Goal: Task Accomplishment & Management: Complete application form

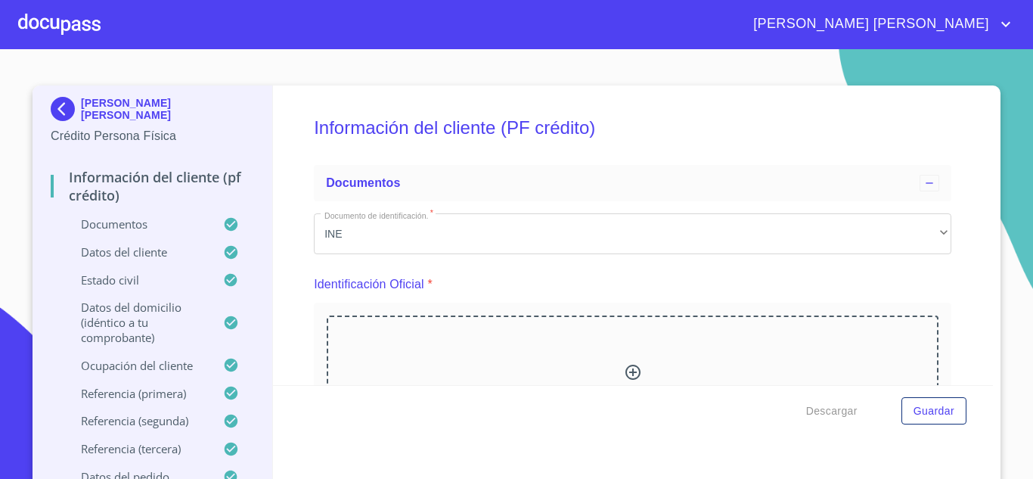
click at [73, 23] on div at bounding box center [59, 24] width 82 height 48
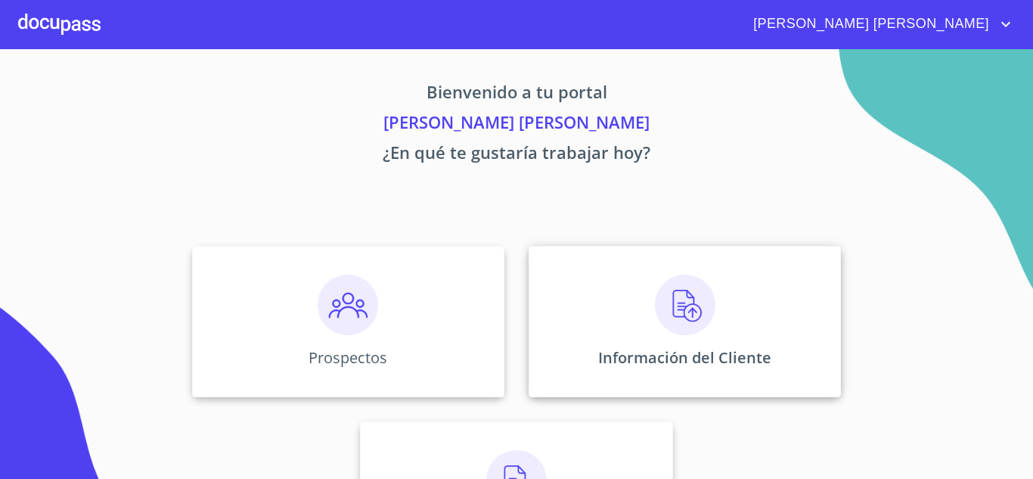
click at [633, 326] on div "Información del Cliente" at bounding box center [685, 321] width 312 height 151
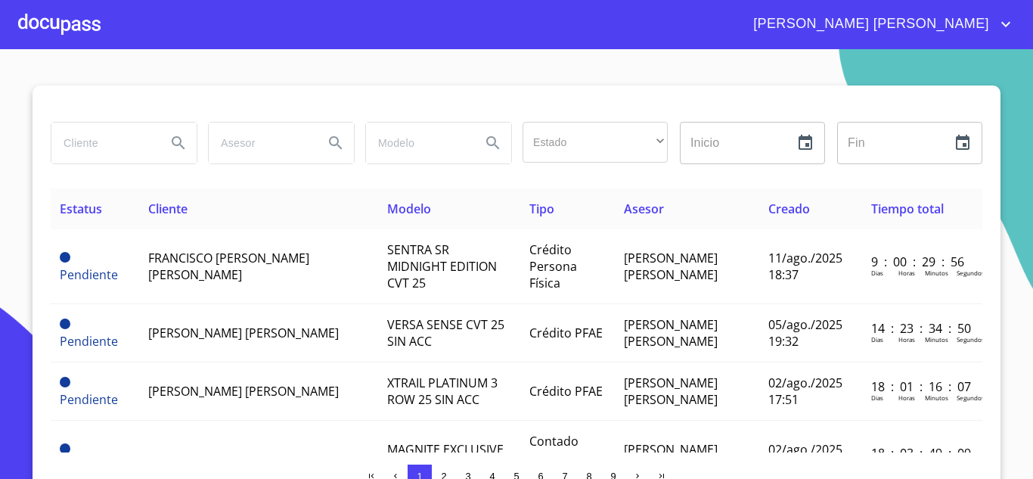
click at [89, 144] on input "search" at bounding box center [102, 143] width 103 height 41
type input "[PERSON_NAME]"
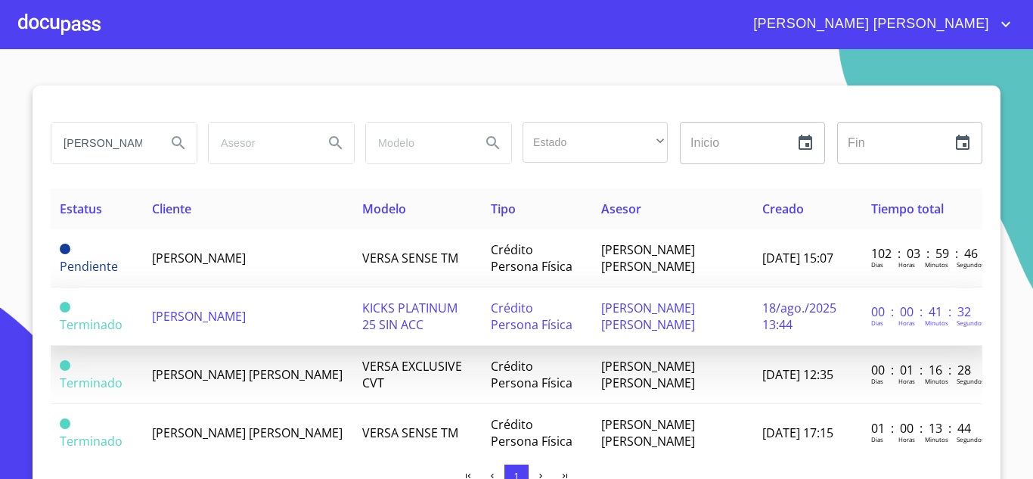
click at [246, 308] on span "[PERSON_NAME]" at bounding box center [199, 316] width 94 height 17
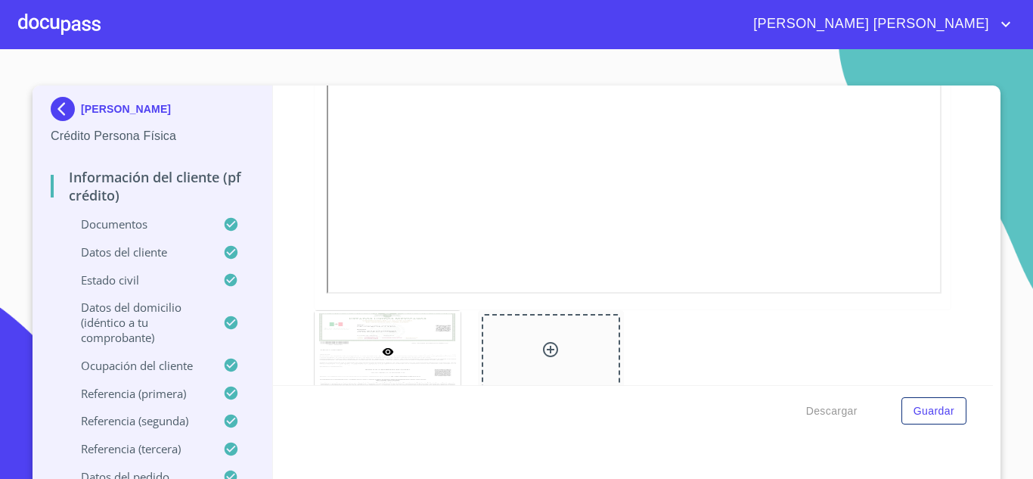
scroll to position [3693, 0]
click at [52, 13] on div at bounding box center [59, 24] width 82 height 48
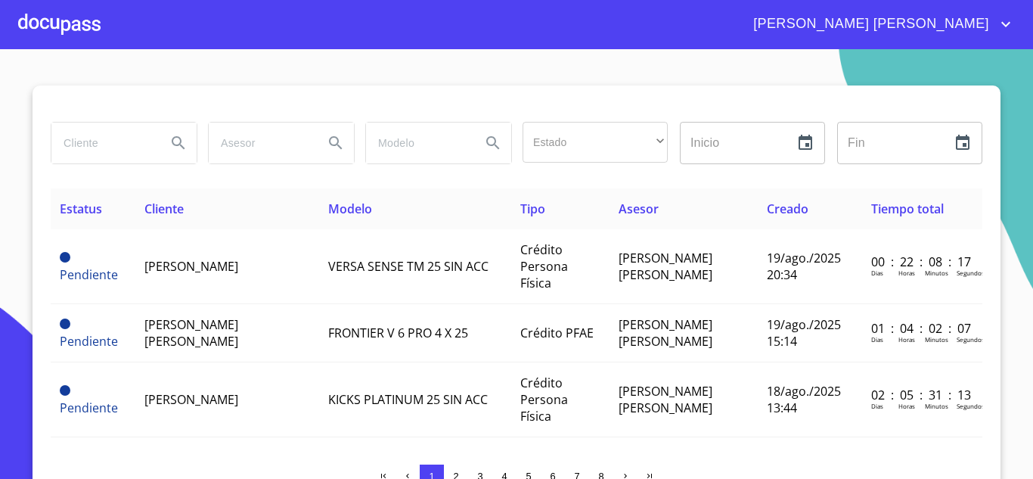
click at [90, 21] on div at bounding box center [59, 24] width 82 height 48
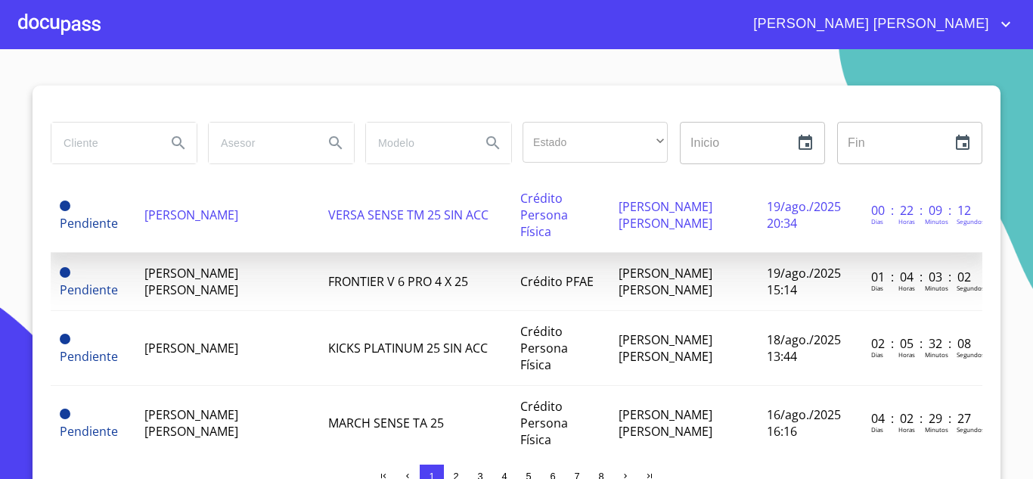
scroll to position [76, 0]
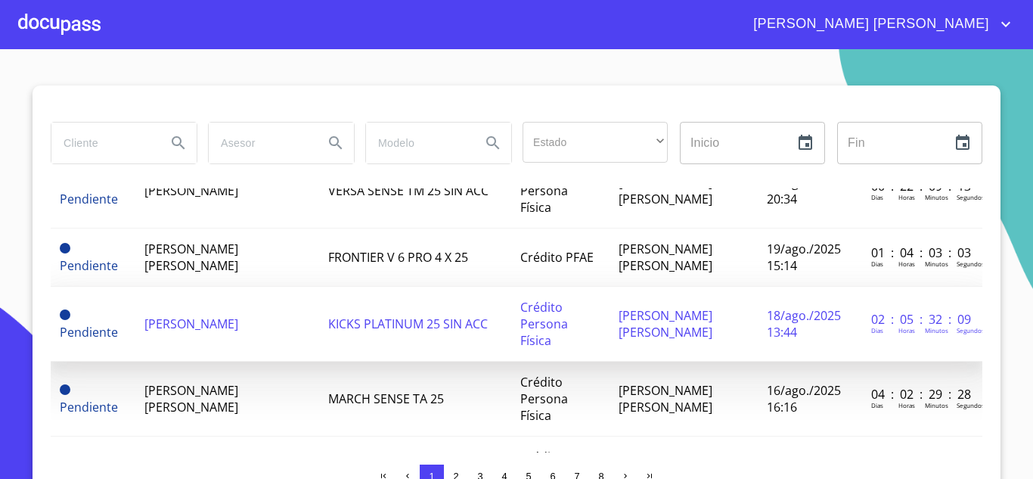
click at [238, 332] on span "[PERSON_NAME]" at bounding box center [191, 323] width 94 height 17
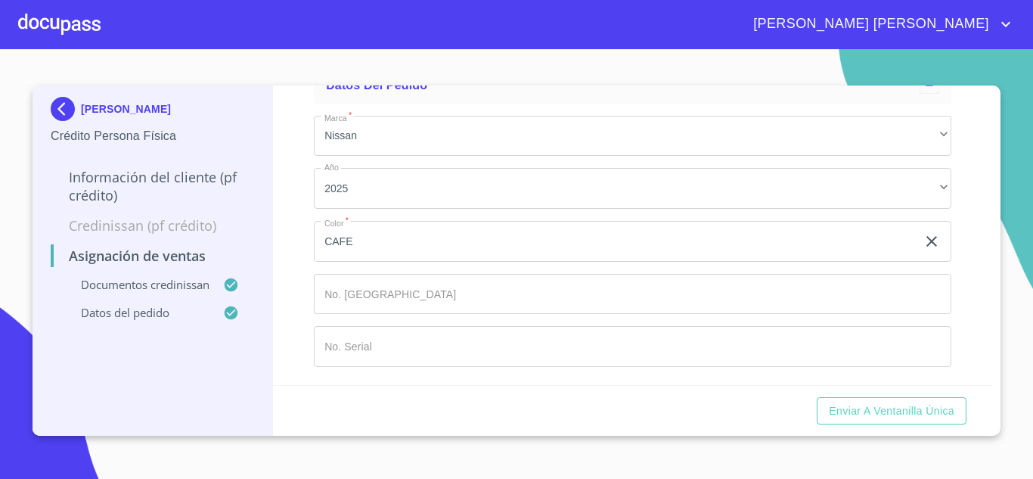
scroll to position [992, 0]
click at [335, 262] on input "Marca   *" at bounding box center [615, 241] width 603 height 41
type input "148870"
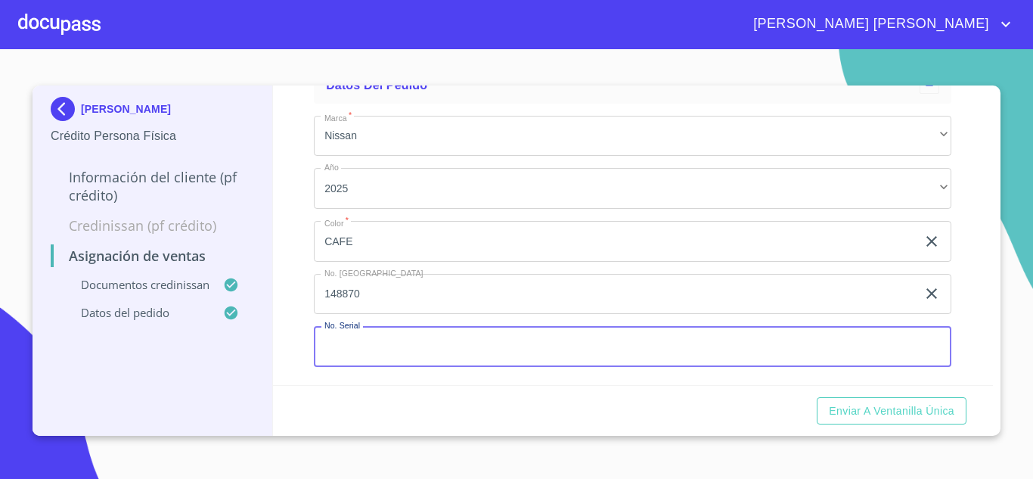
click at [348, 345] on input "Marca   *" at bounding box center [633, 346] width 638 height 41
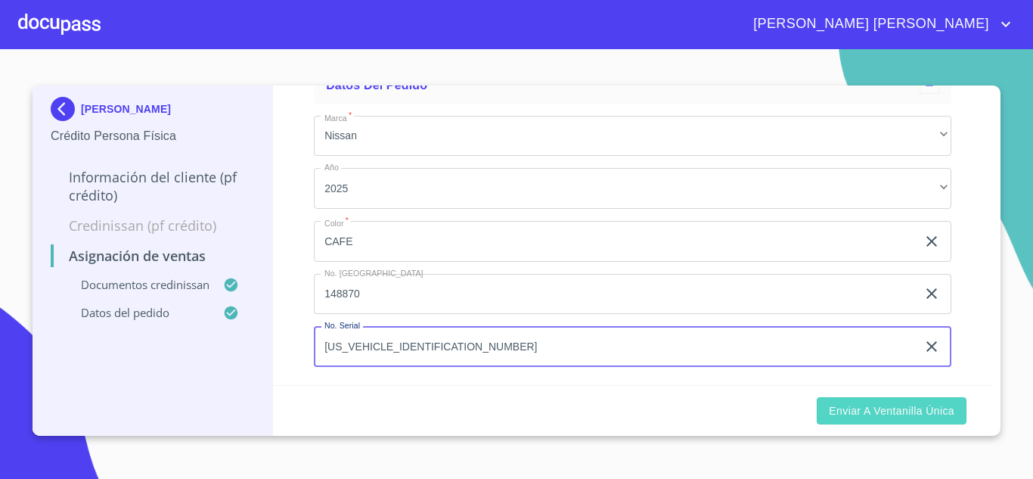
type input "[US_VEHICLE_IDENTIFICATION_NUMBER]"
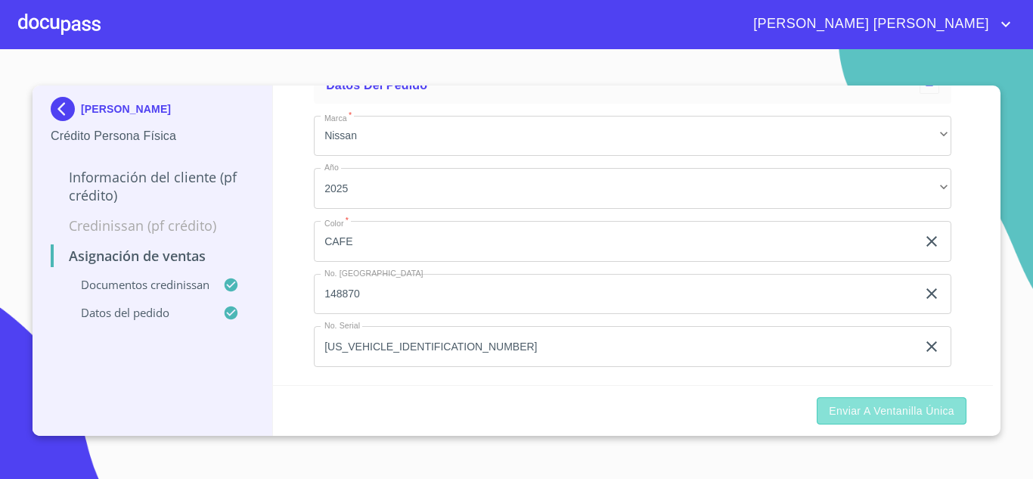
click at [902, 409] on span "Enviar a Ventanilla única" at bounding box center [892, 411] width 126 height 19
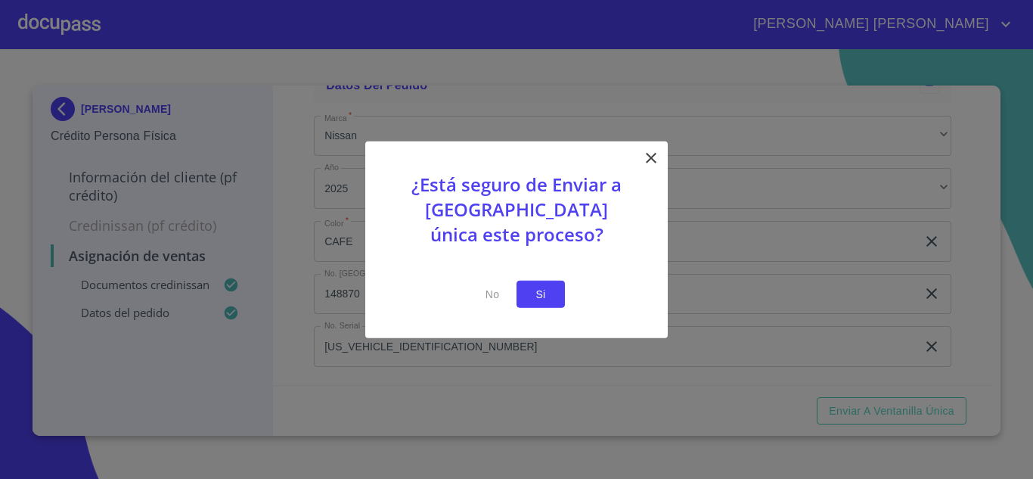
click at [541, 288] on span "Si" at bounding box center [541, 293] width 24 height 19
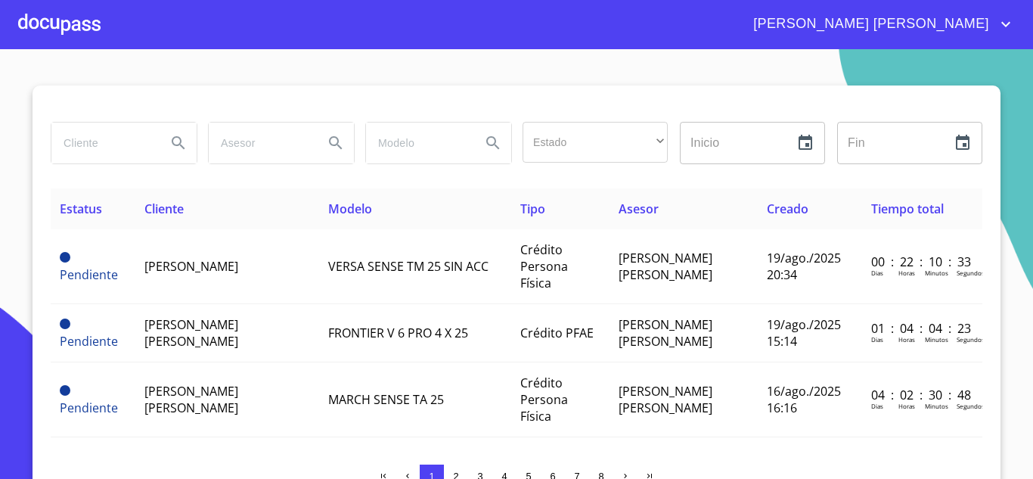
click at [996, 18] on span "[PERSON_NAME] [PERSON_NAME]" at bounding box center [869, 24] width 255 height 24
click at [999, 29] on li "Salir" at bounding box center [990, 31] width 49 height 27
